Goal: Task Accomplishment & Management: Manage account settings

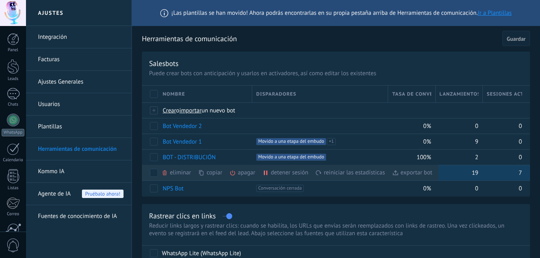
click at [240, 170] on div "apagar màs" at bounding box center [255, 173] width 53 height 16
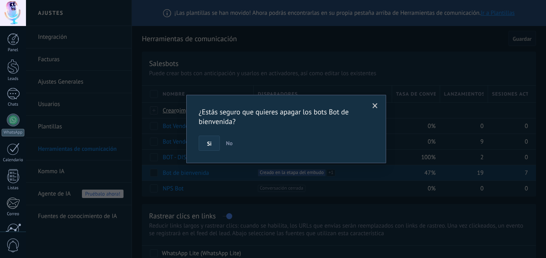
click at [211, 141] on span "Si" at bounding box center [209, 144] width 4 height 6
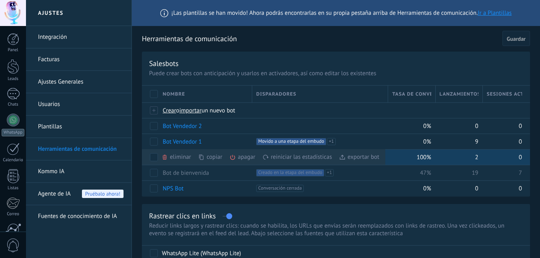
click at [243, 156] on div "apagar màs" at bounding box center [255, 157] width 53 height 16
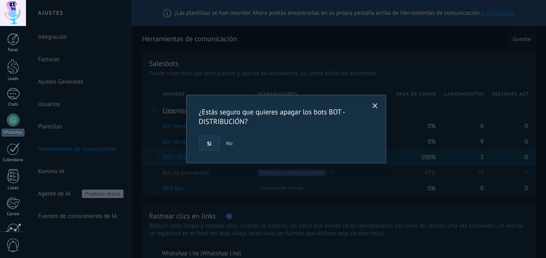
click at [202, 144] on button "Si" at bounding box center [209, 142] width 21 height 15
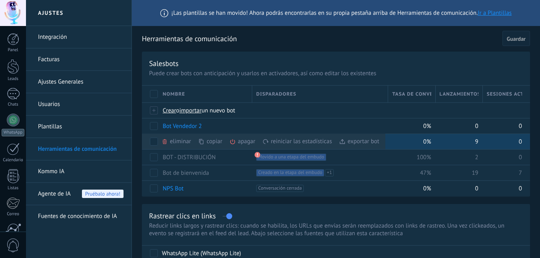
click at [241, 141] on div "apagar màs" at bounding box center [255, 141] width 53 height 16
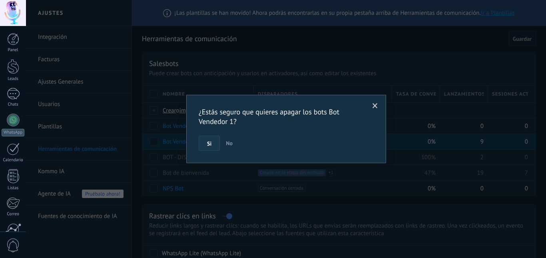
click at [207, 141] on span "Si" at bounding box center [209, 144] width 4 height 6
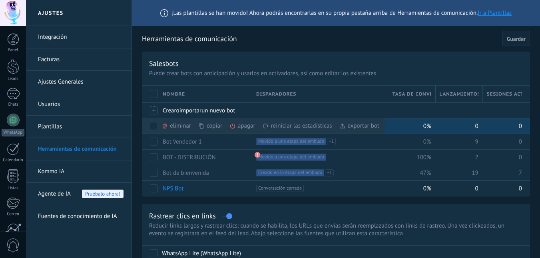
click at [239, 127] on div "apagar màs" at bounding box center [255, 126] width 53 height 16
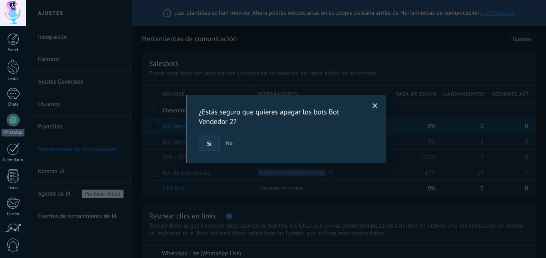
click at [209, 144] on span "Si" at bounding box center [209, 144] width 4 height 6
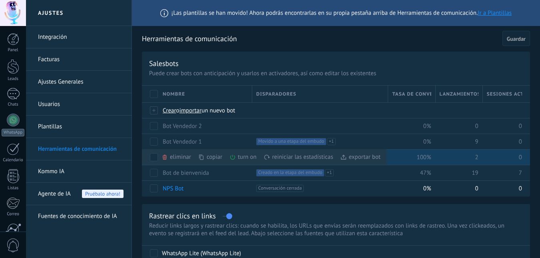
click at [239, 156] on div "turn on màs" at bounding box center [256, 157] width 54 height 16
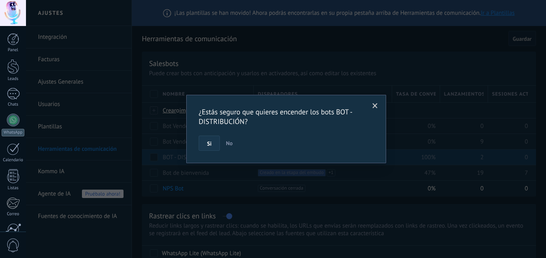
click at [213, 140] on button "Si" at bounding box center [209, 142] width 21 height 15
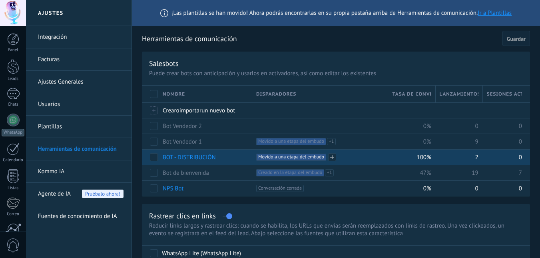
click at [266, 158] on span "Movido a una etapa del embudo +0" at bounding box center [291, 156] width 70 height 7
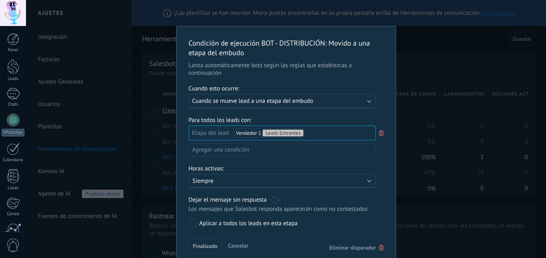
click at [0, 0] on div "Leads Entrantes Comentario o DM Obsequio o DM enviado Cualificado Propuesta env…" at bounding box center [0, 0] width 0 height 0
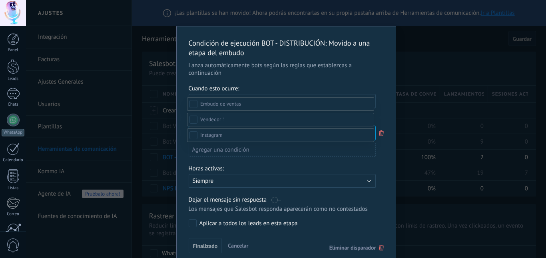
scroll to position [153, 0]
click at [283, 119] on label at bounding box center [280, 120] width 187 height 14
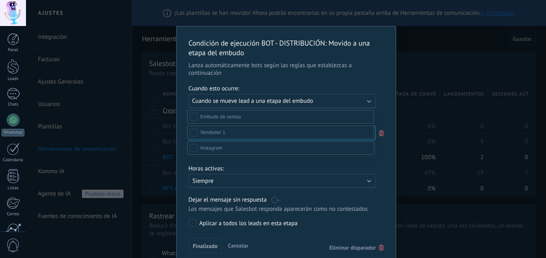
click at [0, 0] on label "Contacto inicial" at bounding box center [0, 0] width 0 height 0
click at [0, 0] on label "Leads Entrantes" at bounding box center [0, 0] width 0 height 0
click at [390, 171] on div at bounding box center [286, 113] width 520 height 258
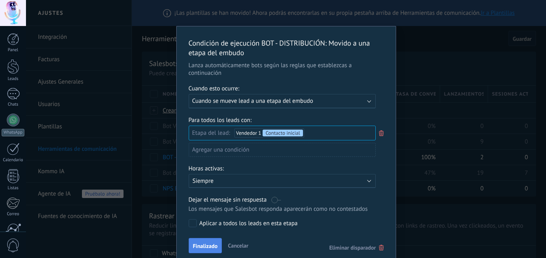
click at [204, 246] on span "Finalizado" at bounding box center [205, 246] width 25 height 6
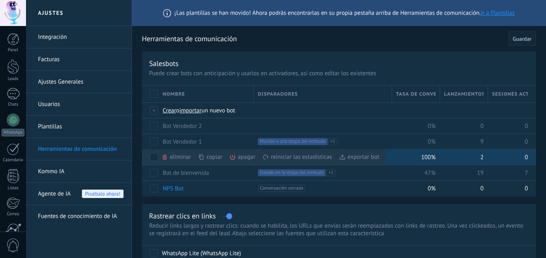
click at [243, 155] on div "apagar màs" at bounding box center [255, 157] width 53 height 16
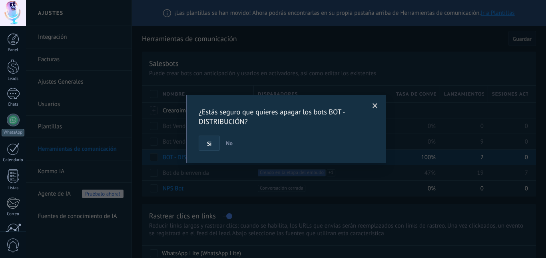
click at [209, 141] on span "Si" at bounding box center [209, 144] width 4 height 6
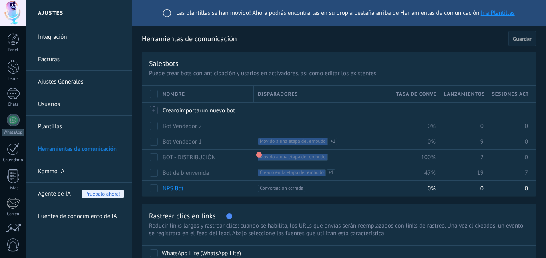
click at [10, 10] on div at bounding box center [13, 13] width 26 height 26
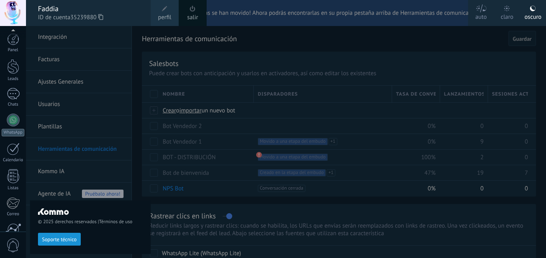
scroll to position [75, 0]
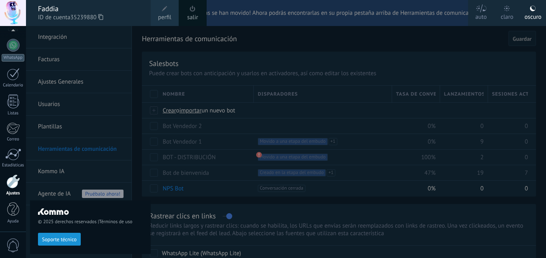
click at [186, 11] on div "salir" at bounding box center [193, 13] width 28 height 26
